Goal: Task Accomplishment & Management: Manage account settings

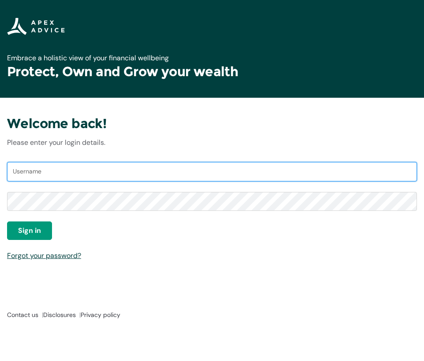
click at [137, 181] on input "Username" at bounding box center [212, 171] width 410 height 19
type input "[EMAIL_ADDRESS][DOMAIN_NAME]"
drag, startPoint x: 106, startPoint y: 174, endPoint x: -17, endPoint y: 177, distance: 123.4
click at [0, 177] on html "Loading × Sorry to interrupt CSS Error Refresh Search... Loading... Login Home …" at bounding box center [212, 180] width 424 height 361
type input "[EMAIL_ADDRESS][DOMAIN_NAME]"
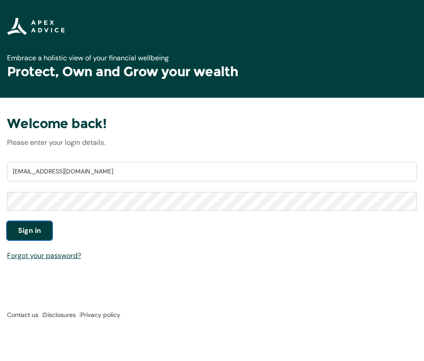
click at [37, 232] on span "Sign in" at bounding box center [29, 231] width 23 height 11
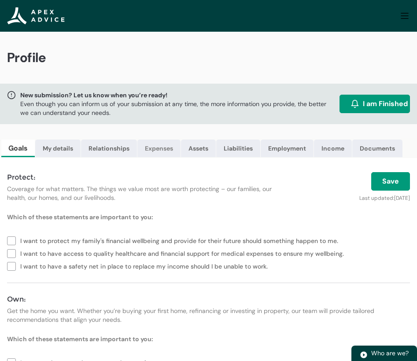
click at [165, 150] on link "Expenses" at bounding box center [158, 149] width 43 height 18
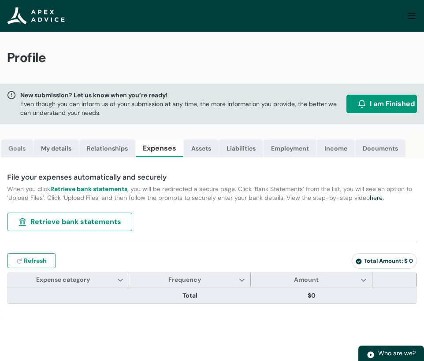
click at [15, 147] on link "Goals" at bounding box center [17, 149] width 32 height 18
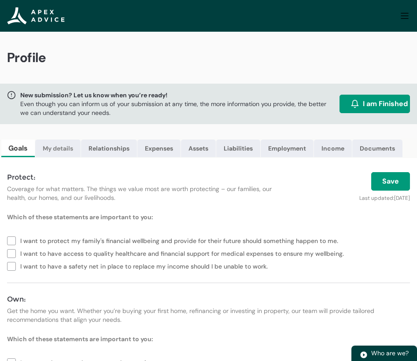
click at [77, 146] on link "My details" at bounding box center [57, 149] width 45 height 18
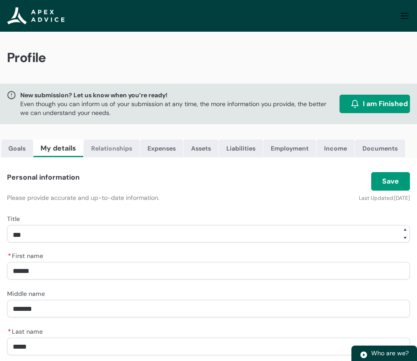
click at [120, 151] on link "Relationships" at bounding box center [112, 149] width 56 height 18
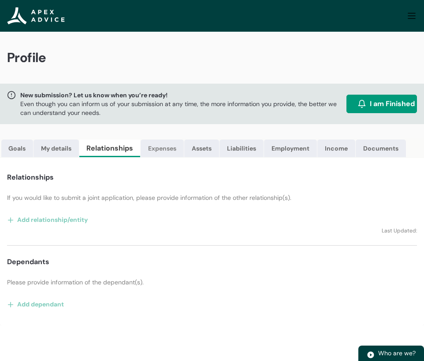
click at [171, 150] on link "Expenses" at bounding box center [162, 149] width 43 height 18
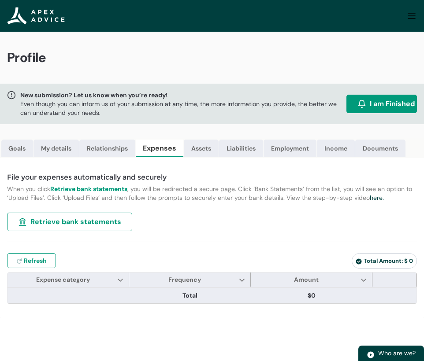
click at [95, 227] on span "Retrieve bank statements" at bounding box center [75, 222] width 91 height 11
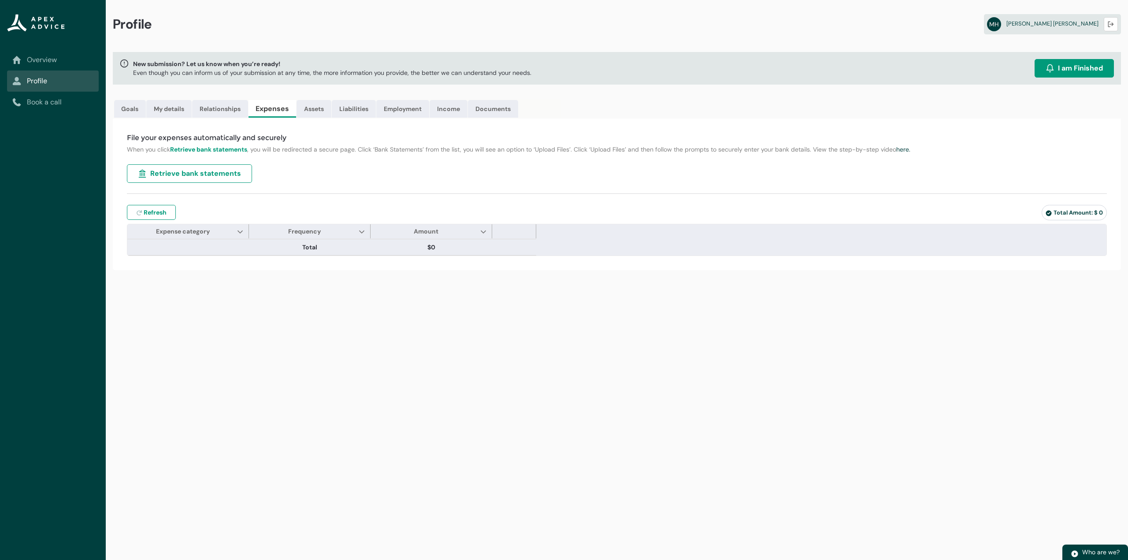
type input "***"
click at [306, 107] on link "Assets" at bounding box center [314, 109] width 35 height 18
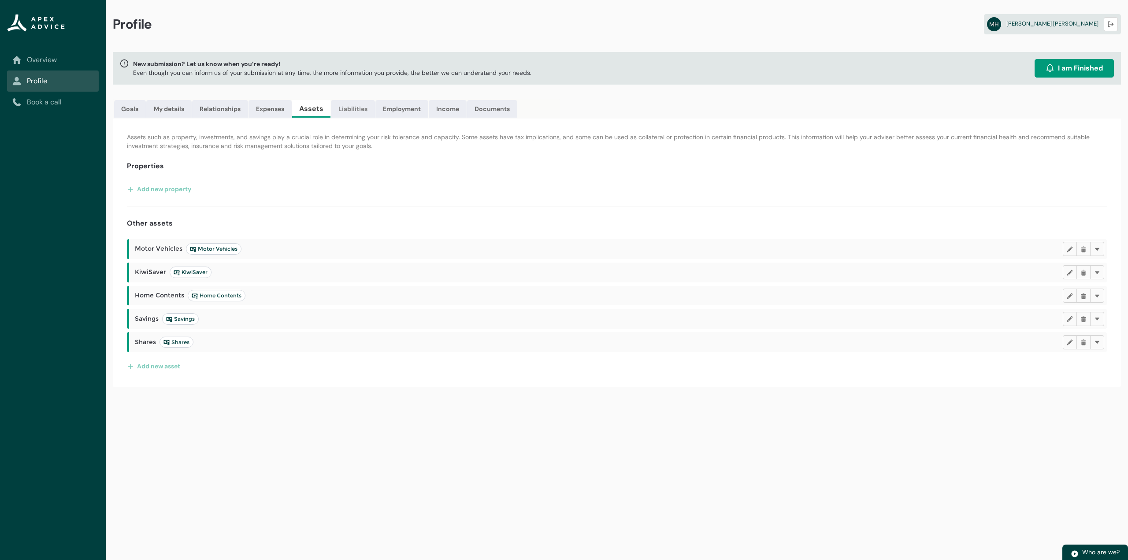
click at [363, 106] on link "Liabilities" at bounding box center [353, 109] width 44 height 18
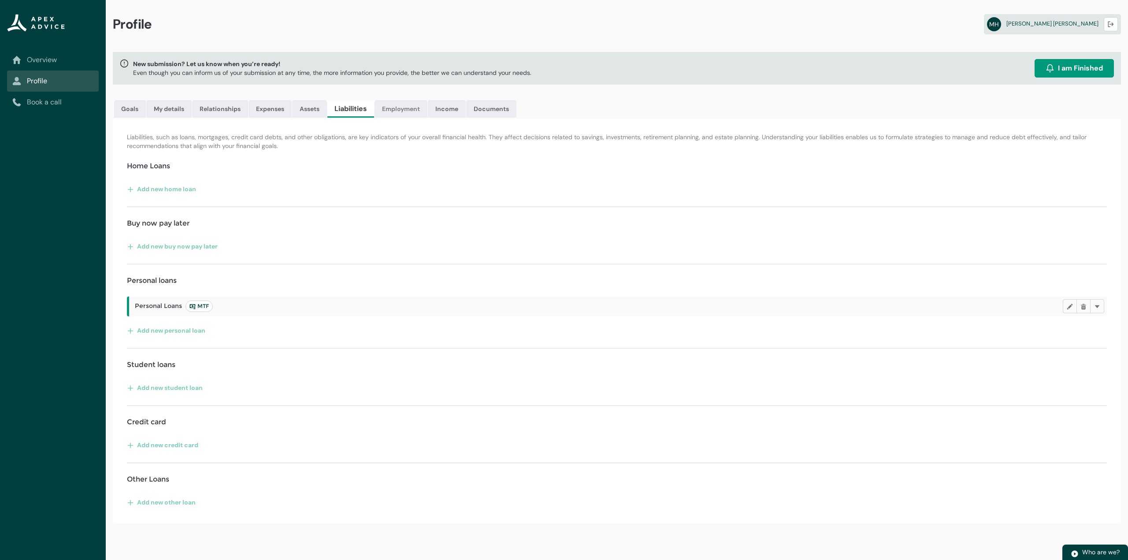
drag, startPoint x: 399, startPoint y: 118, endPoint x: 401, endPoint y: 112, distance: 6.0
click at [400, 117] on ul "Goals My details Relationships Expenses Assets Liabilities Employment Income Do…" at bounding box center [336, 109] width 446 height 20
click at [401, 110] on link "Employment" at bounding box center [401, 109] width 53 height 18
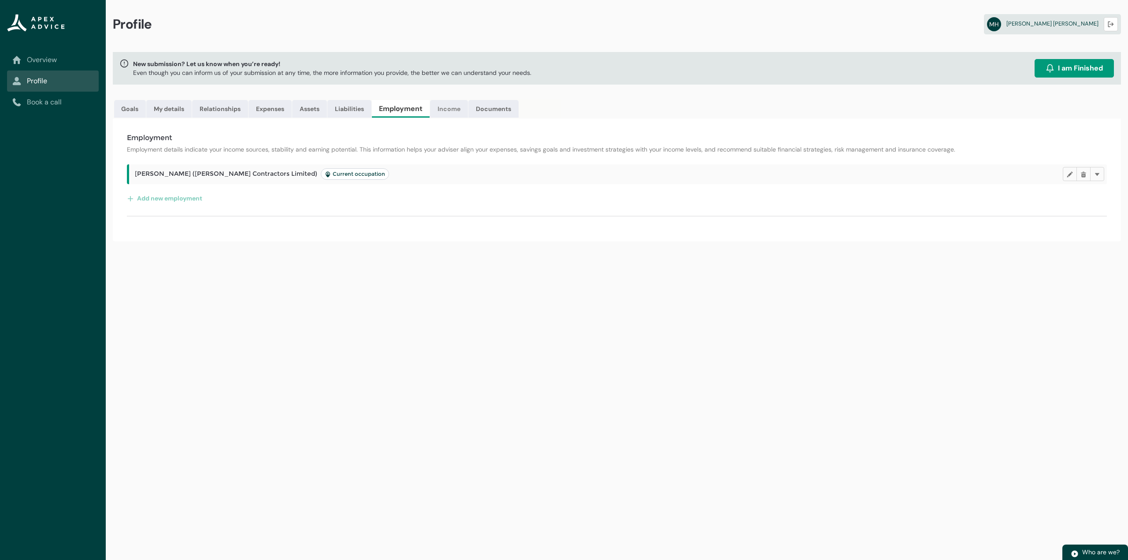
click at [423, 104] on link "Income" at bounding box center [449, 109] width 38 height 18
click at [423, 110] on link "Income" at bounding box center [445, 109] width 40 height 18
click at [423, 111] on link "Documents" at bounding box center [491, 109] width 50 height 18
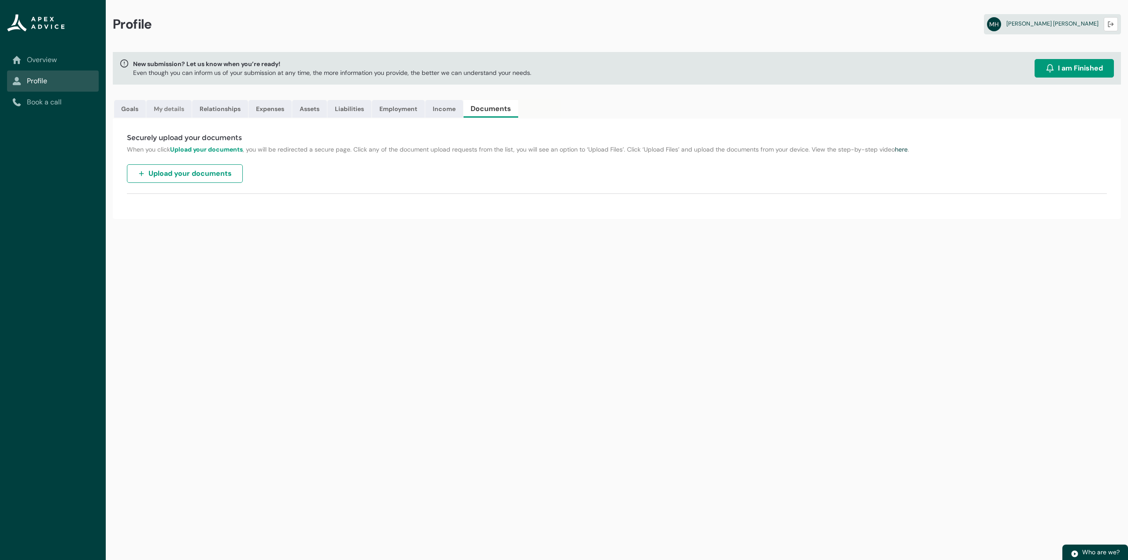
click at [178, 109] on link "My details" at bounding box center [168, 109] width 45 height 18
